Goal: Browse casually: Explore the website without a specific task or goal

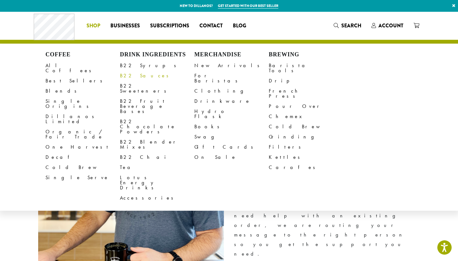
click at [129, 75] on link "B22 Sauces" at bounding box center [157, 76] width 74 height 10
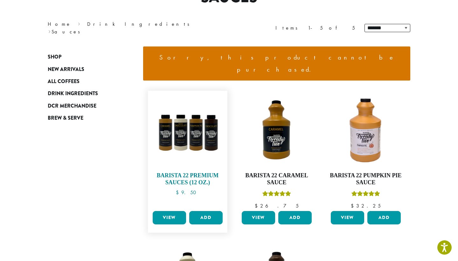
scroll to position [72, 0]
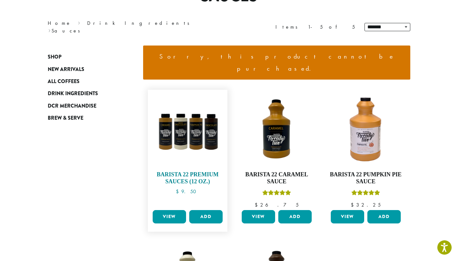
click at [182, 171] on h4 "Barista 22 Premium Sauces (12 oz.)" at bounding box center [187, 178] width 73 height 14
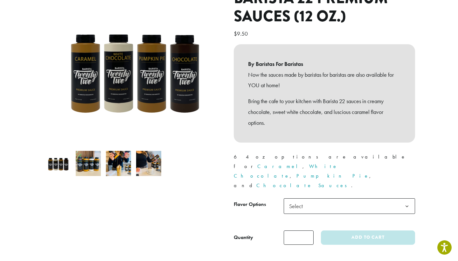
scroll to position [92, 0]
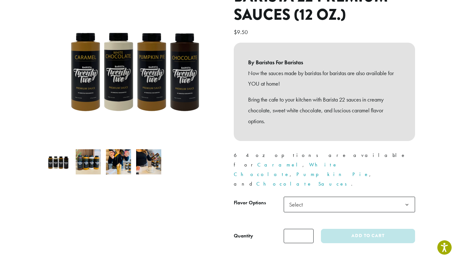
click at [293, 198] on span "Select" at bounding box center [298, 204] width 23 height 12
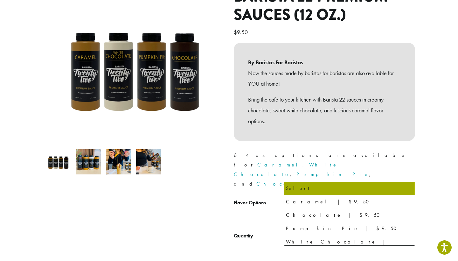
scroll to position [0, 0]
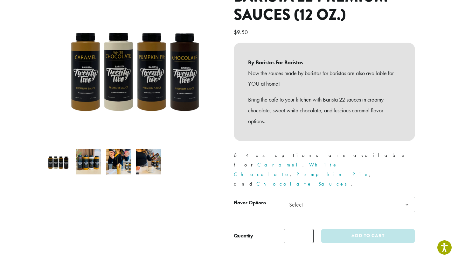
click at [222, 158] on ol at bounding box center [133, 162] width 181 height 30
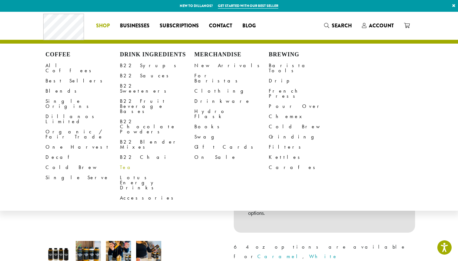
click at [122, 162] on link "Tea" at bounding box center [157, 167] width 74 height 10
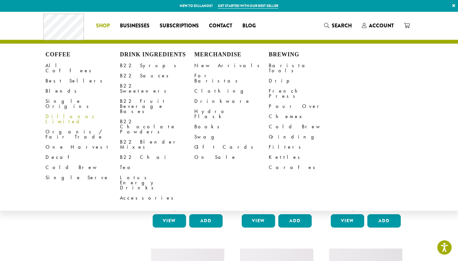
click at [104, 23] on span "Shop" at bounding box center [103, 26] width 14 height 8
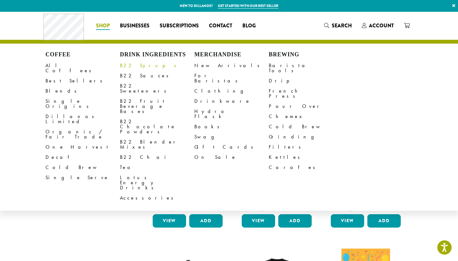
click at [124, 64] on link "B22 Syrups" at bounding box center [157, 65] width 74 height 10
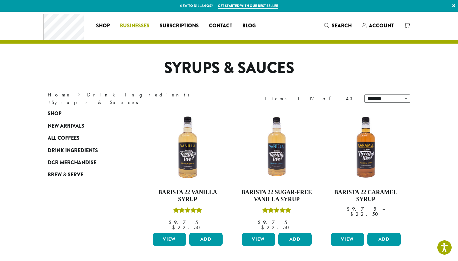
click at [129, 24] on span "Businesses" at bounding box center [135, 26] width 30 height 8
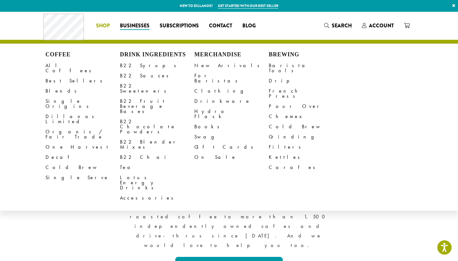
click at [105, 26] on span "Shop" at bounding box center [103, 26] width 14 height 8
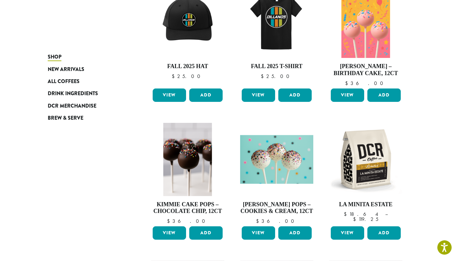
scroll to position [261, 0]
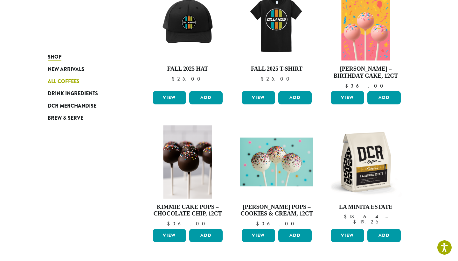
click at [70, 82] on span "All Coffees" at bounding box center [64, 82] width 32 height 8
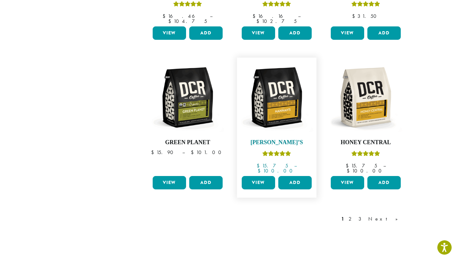
scroll to position [527, 0]
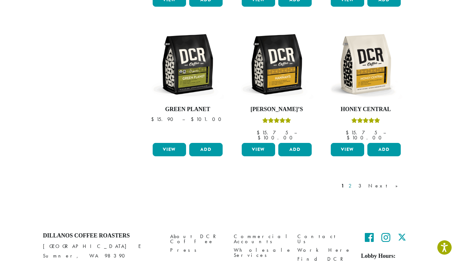
click at [356, 182] on link "2" at bounding box center [352, 186] width 8 height 8
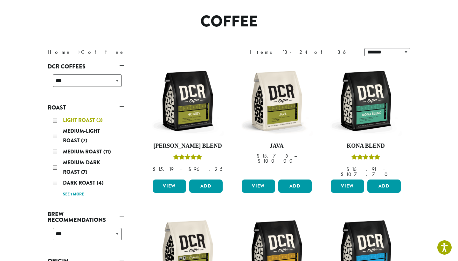
scroll to position [60, 0]
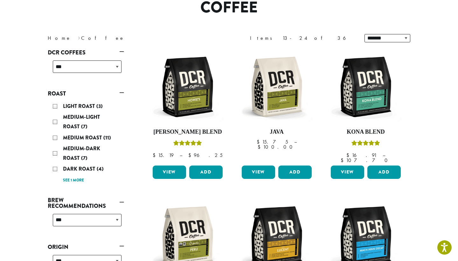
click at [76, 180] on link "See 1 more" at bounding box center [73, 180] width 21 height 6
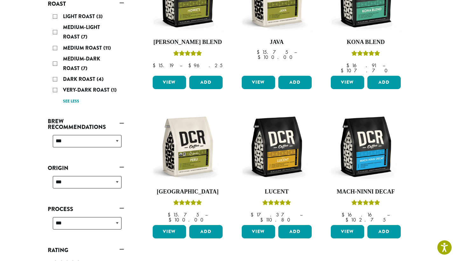
scroll to position [152, 0]
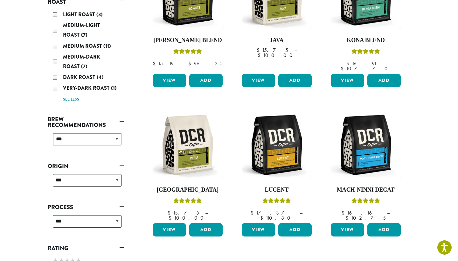
select select "*********"
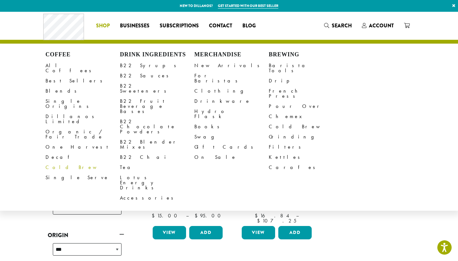
click at [65, 162] on link "Cold Brew" at bounding box center [83, 167] width 74 height 10
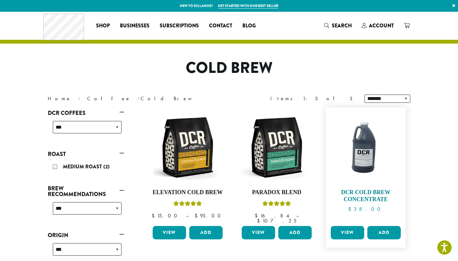
click at [371, 190] on h4 "DCR Cold Brew Concentrate" at bounding box center [366, 196] width 73 height 14
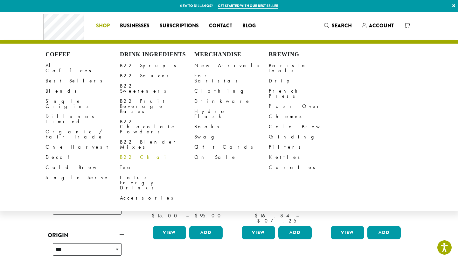
click at [134, 152] on link "B22 Chai" at bounding box center [157, 157] width 74 height 10
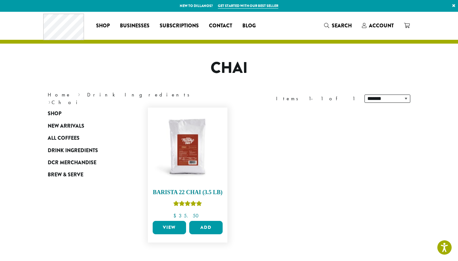
click at [182, 190] on h4 "Barista 22 Chai (3.5 lb)" at bounding box center [187, 192] width 73 height 7
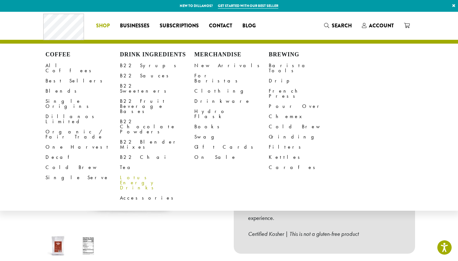
click at [146, 173] on link "Lotus Energy Drinks" at bounding box center [157, 183] width 74 height 20
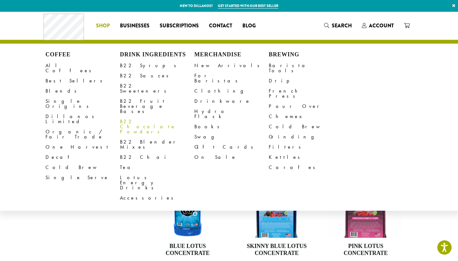
click at [137, 117] on link "B22 Chocolate Powders" at bounding box center [157, 127] width 74 height 20
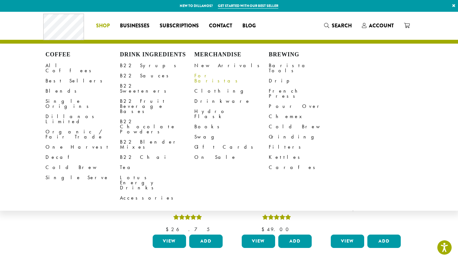
click at [208, 77] on link "For Baristas" at bounding box center [232, 78] width 74 height 15
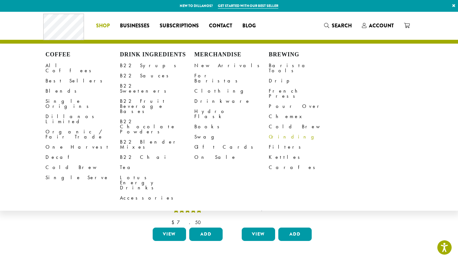
click at [283, 132] on link "Grinding" at bounding box center [306, 137] width 74 height 10
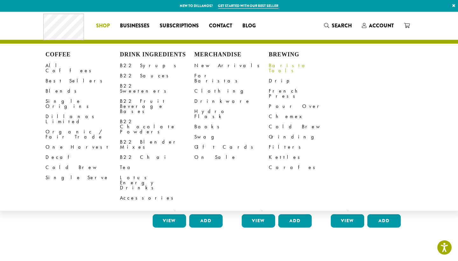
click at [275, 67] on link "Barista Tools" at bounding box center [306, 67] width 74 height 15
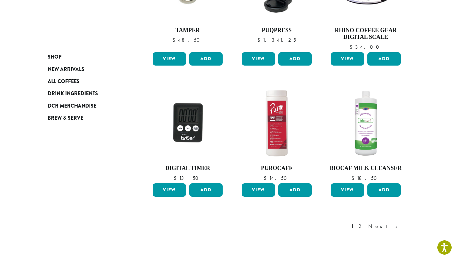
scroll to position [507, 0]
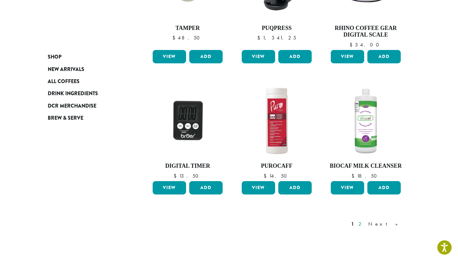
click at [365, 220] on link "2" at bounding box center [362, 224] width 8 height 8
